Goal: Register for event/course

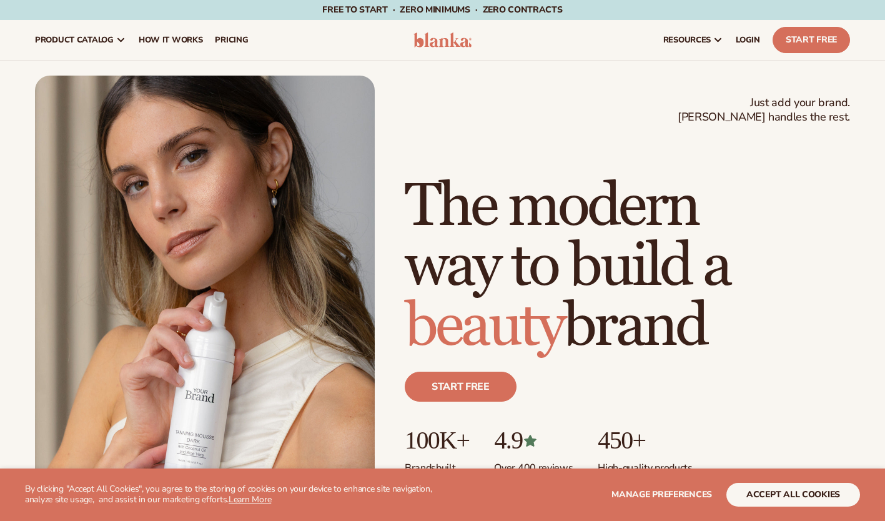
click at [742, 37] on span "LOGIN" at bounding box center [748, 40] width 24 height 10
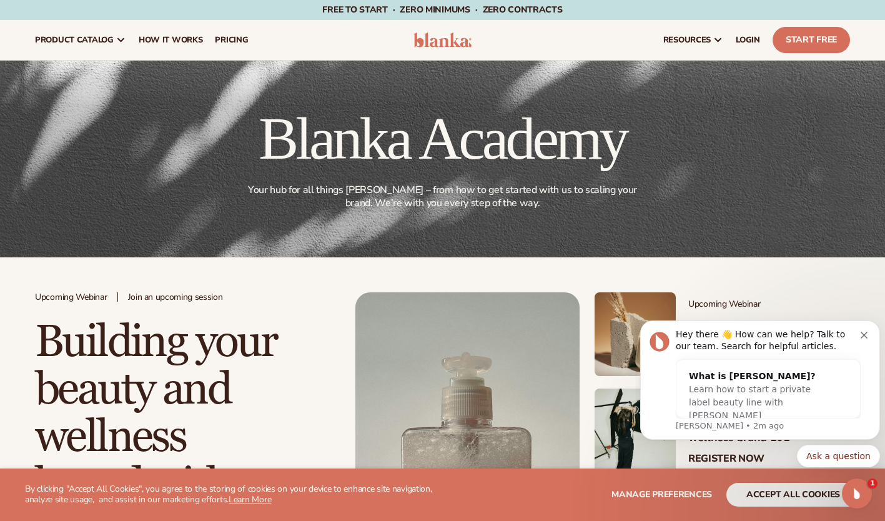
click at [868, 330] on button "Dismiss notification" at bounding box center [866, 334] width 10 height 10
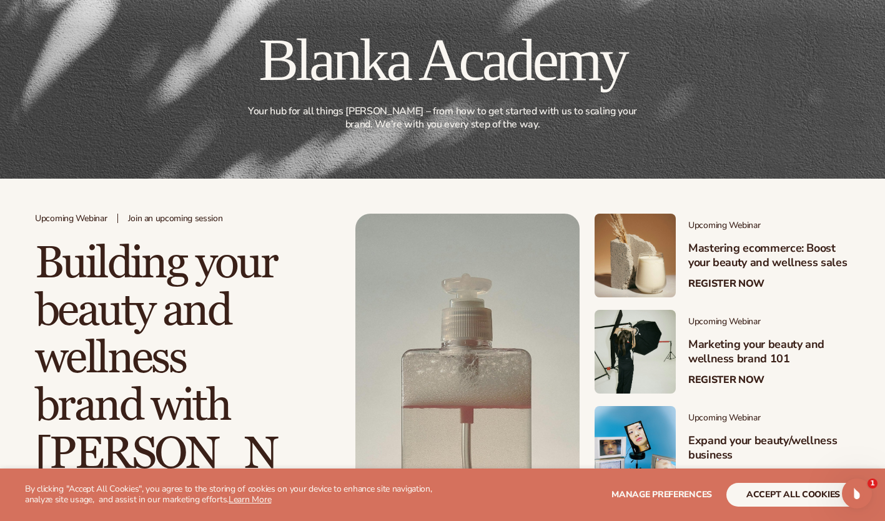
scroll to position [92, 0]
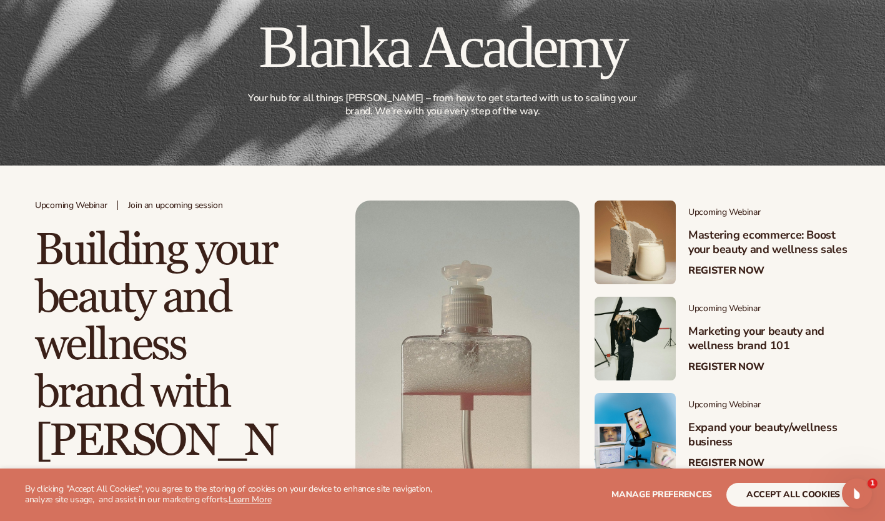
click at [727, 274] on link "Register Now" at bounding box center [726, 271] width 76 height 12
click at [694, 373] on div "Upcoming Webinar Marketing your beauty and wellness brand 101 Register Now" at bounding box center [763, 339] width 174 height 84
click at [707, 372] on link "Register Now" at bounding box center [726, 367] width 76 height 12
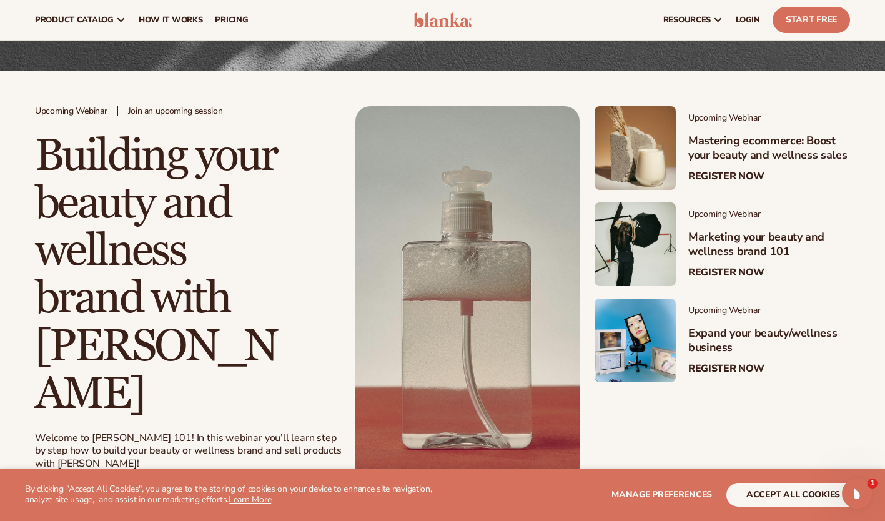
scroll to position [184, 0]
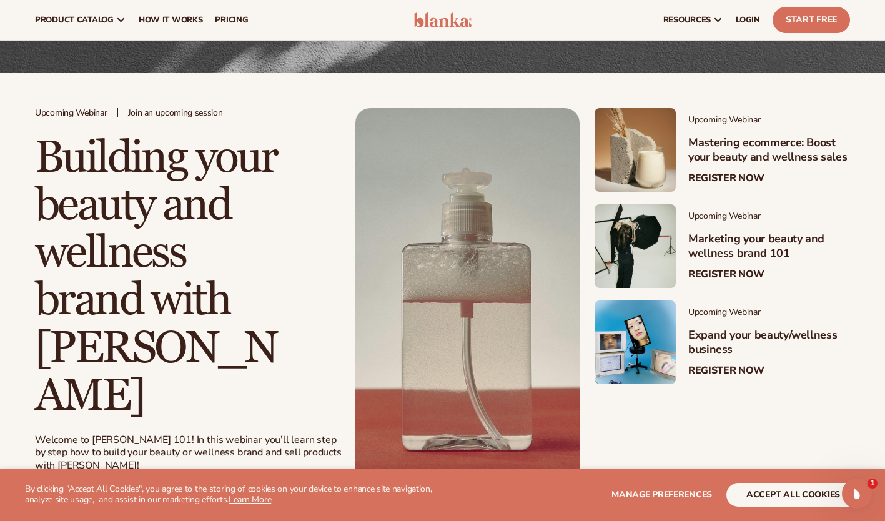
click at [740, 365] on link "Register Now" at bounding box center [726, 371] width 76 height 12
